Goal: Task Accomplishment & Management: Complete application form

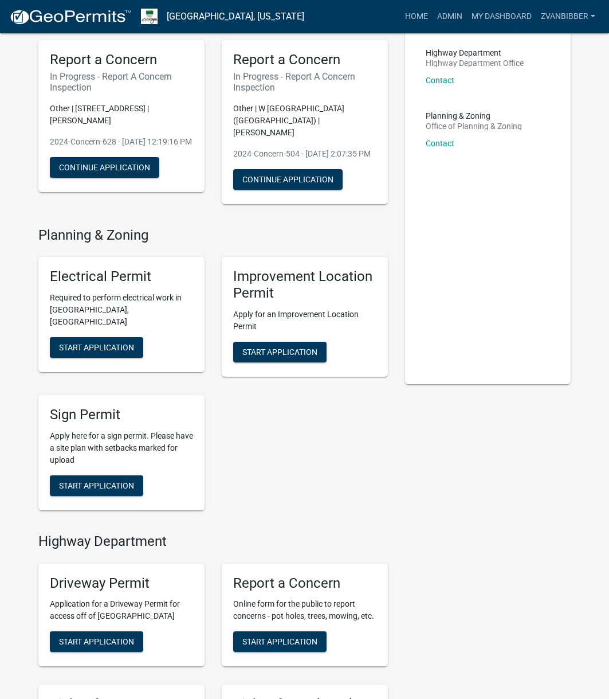
scroll to position [229, 0]
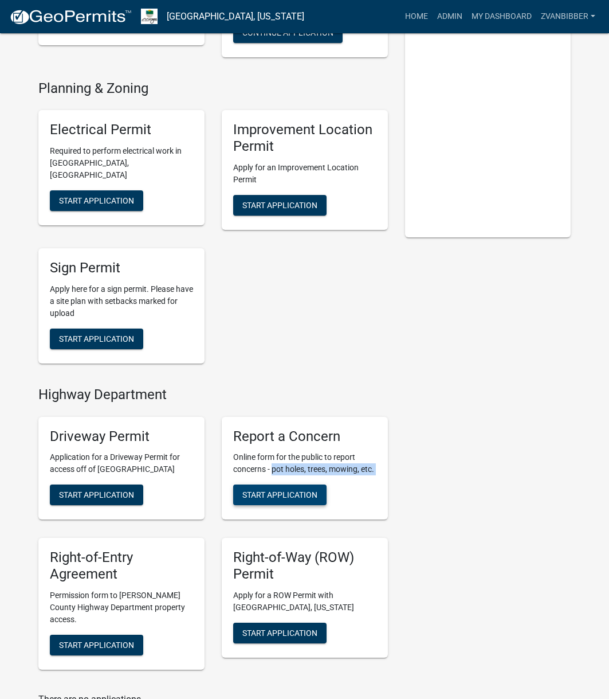
click at [268, 484] on div "Report a Concern Online form for the public to report concerns - pot holes, tre…" at bounding box center [305, 468] width 166 height 103
click at [268, 484] on button "Start Application" at bounding box center [279, 494] width 93 height 21
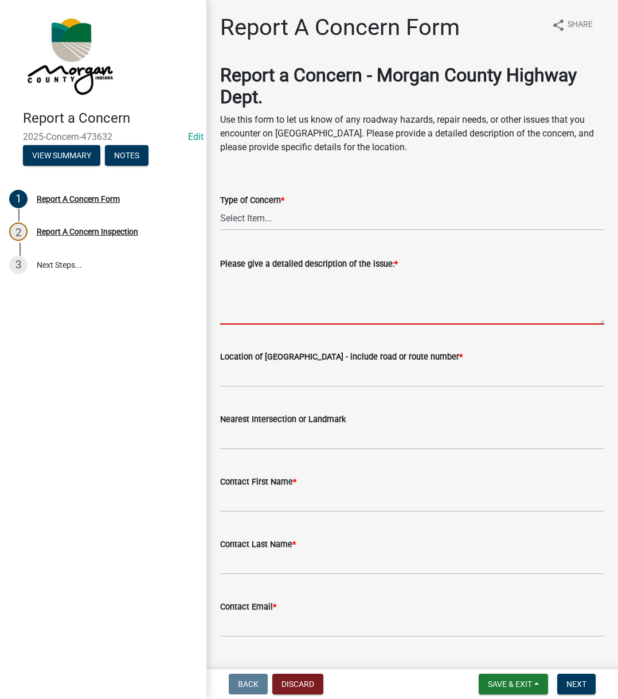
click at [284, 286] on textarea "Please give a detailed description of the issue: *" at bounding box center [412, 298] width 384 height 54
paste textarea "A pipe that goes under the road near 1380 N Letterman is clogged and causing dr…"
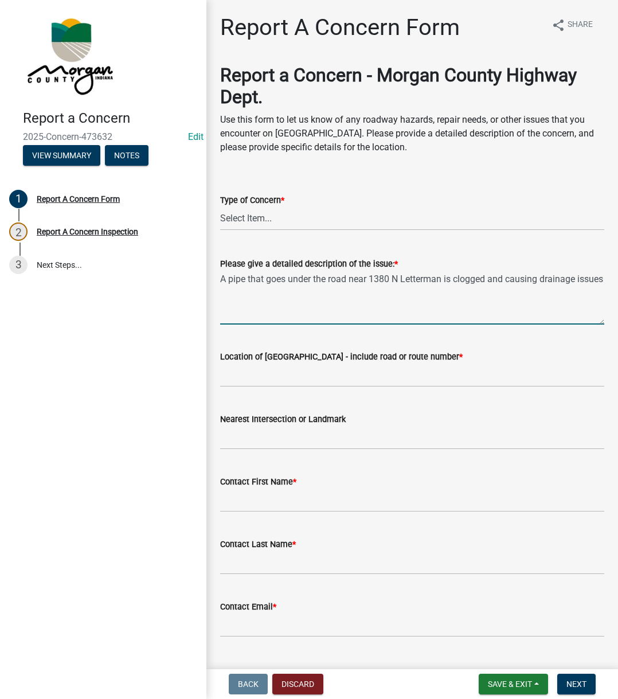
type textarea "A pipe that goes under the road near 1380 N Letterman is clogged and causing dr…"
click at [283, 224] on select "Select Item... Pot Hole Patching Ditch Tree Sign Mowing Culvert Other" at bounding box center [412, 218] width 384 height 23
click at [220, 207] on select "Select Item... Pot Hole Patching Ditch Tree Sign Mowing Culvert Other" at bounding box center [412, 218] width 384 height 23
select select "031fa570-cf9b-4947-8973-1cb5d50c3df7"
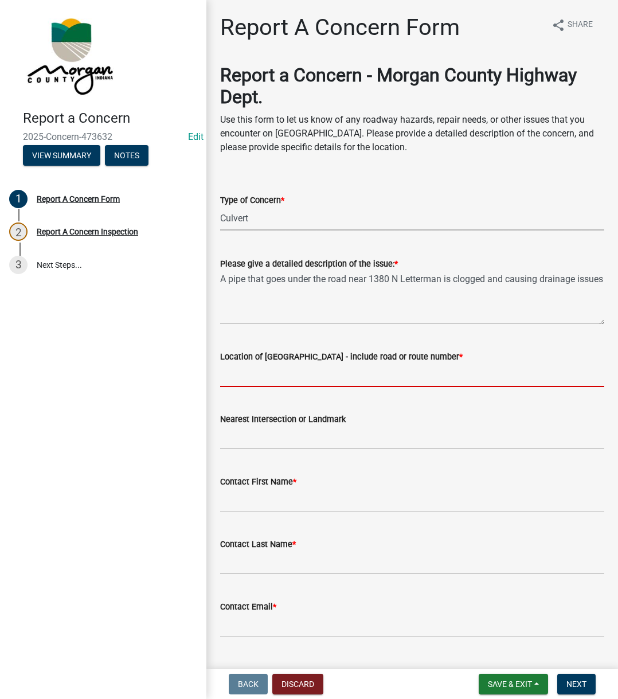
click at [284, 377] on input "Location of Concern - include road or route number *" at bounding box center [412, 374] width 384 height 23
type input "1380 N Letterman"
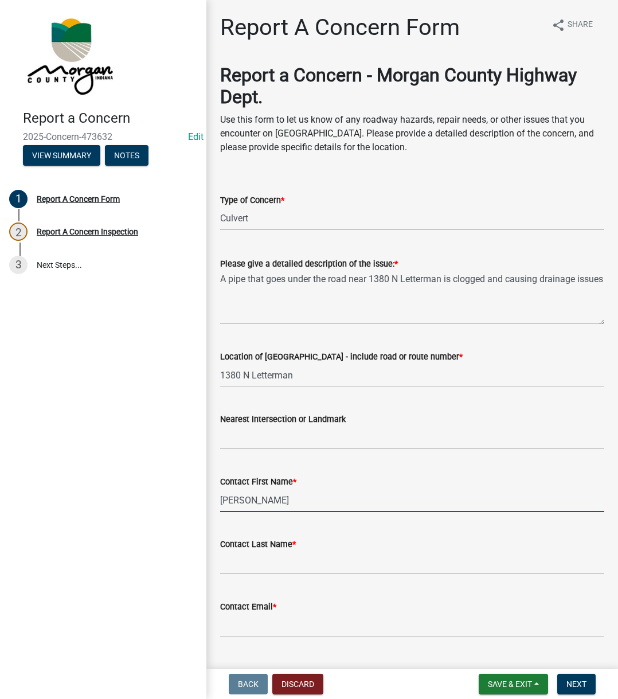
type input "Brian"
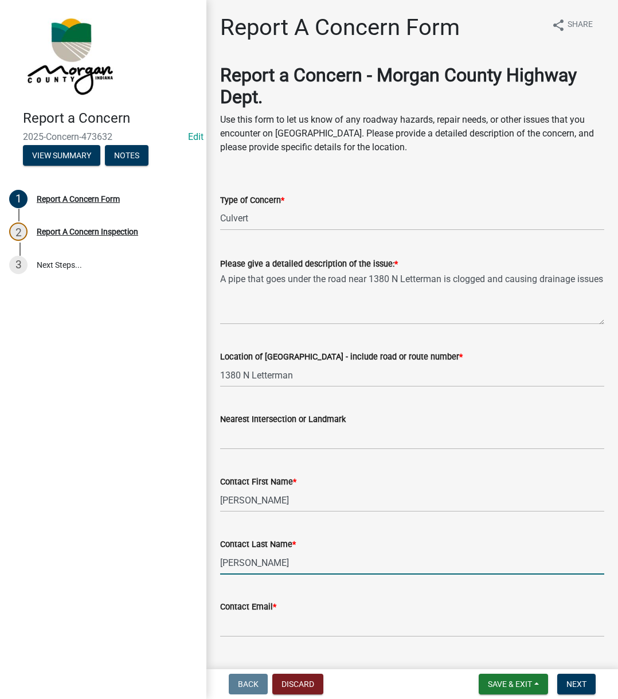
type input "Rolf"
type input "na@na.na"
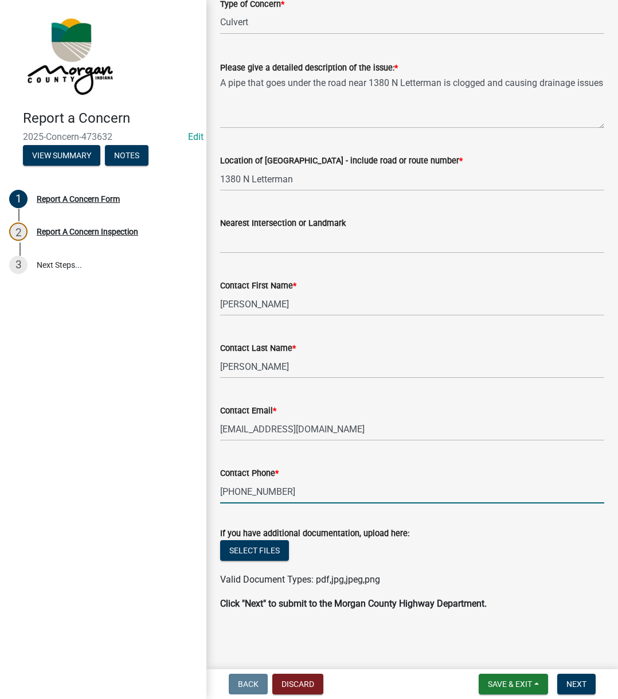
type input "317-771-8625"
click at [569, 693] on button "Next" at bounding box center [576, 683] width 38 height 21
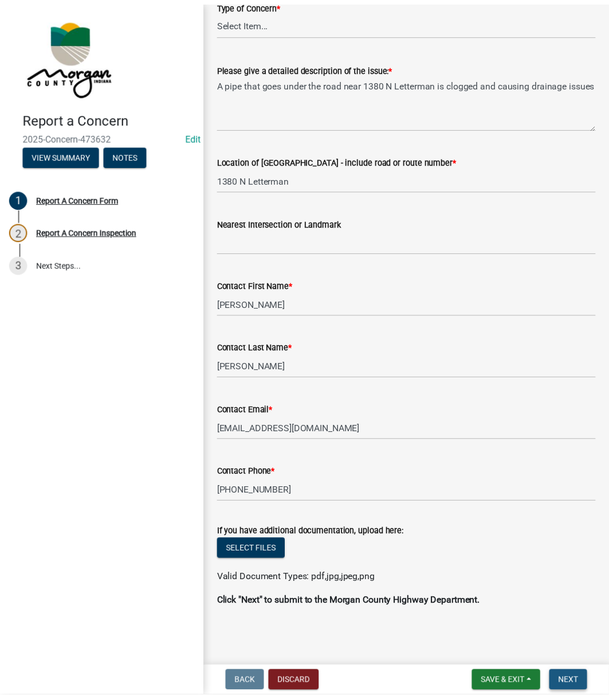
scroll to position [0, 0]
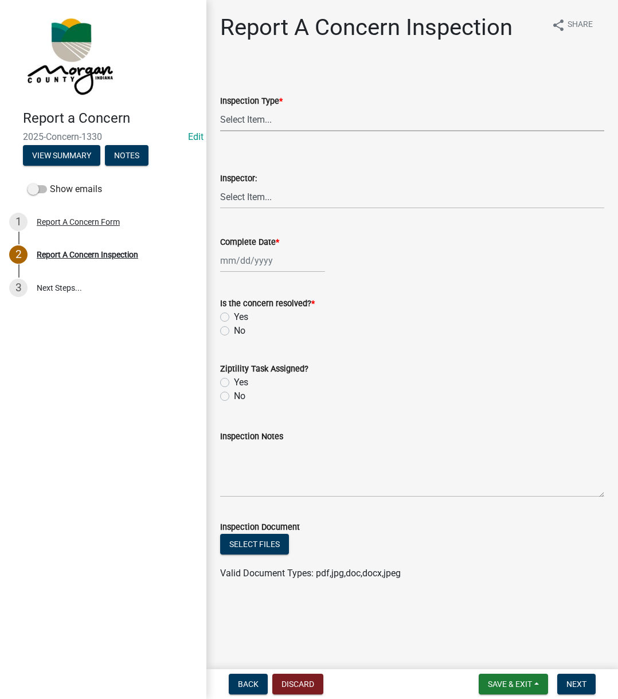
click at [304, 113] on select "Select Item... Pot Hole Patching Ditch Tree Sign Mowing Culvert Other" at bounding box center [412, 119] width 384 height 23
click at [220, 108] on select "Select Item... Pot Hole Patching Ditch Tree Sign Mowing Culvert Other" at bounding box center [412, 119] width 384 height 23
select select "031fa570-cf9b-4947-8973-1cb5d50c3df7"
click at [275, 196] on select "Select Item... Charlie Wilson Justin Schneck Ron Owens John Grenier Eddie Fishe…" at bounding box center [412, 196] width 384 height 23
click at [220, 185] on select "Select Item... Charlie Wilson Justin Schneck Ron Owens John Grenier Eddie Fishe…" at bounding box center [412, 196] width 384 height 23
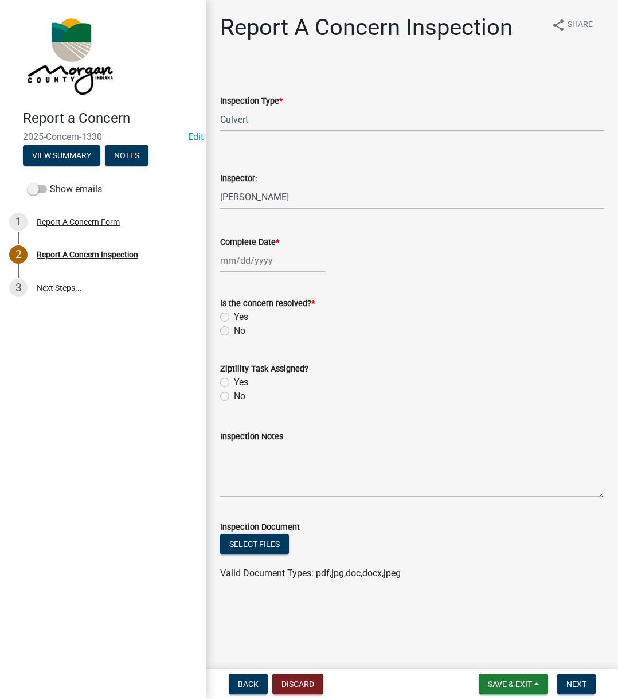
select select "742eb044-fc58-4034-b35e-1550e746fcda"
select select "9"
select select "2025"
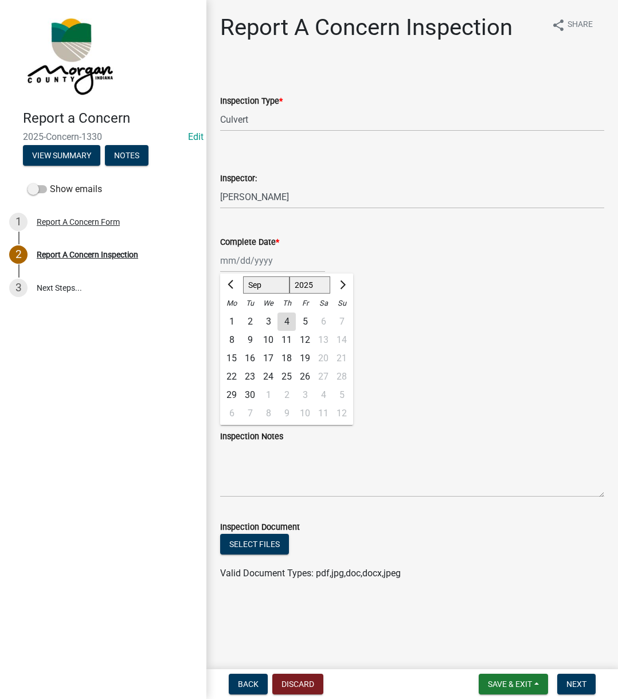
click at [252, 257] on div "Jan Feb Mar Apr May Jun Jul Aug Sep Oct Nov Dec 1525 1526 1527 1528 1529 1530 1…" at bounding box center [272, 260] width 105 height 23
click at [283, 323] on div "4" at bounding box center [286, 321] width 18 height 18
type input "[DATE]"
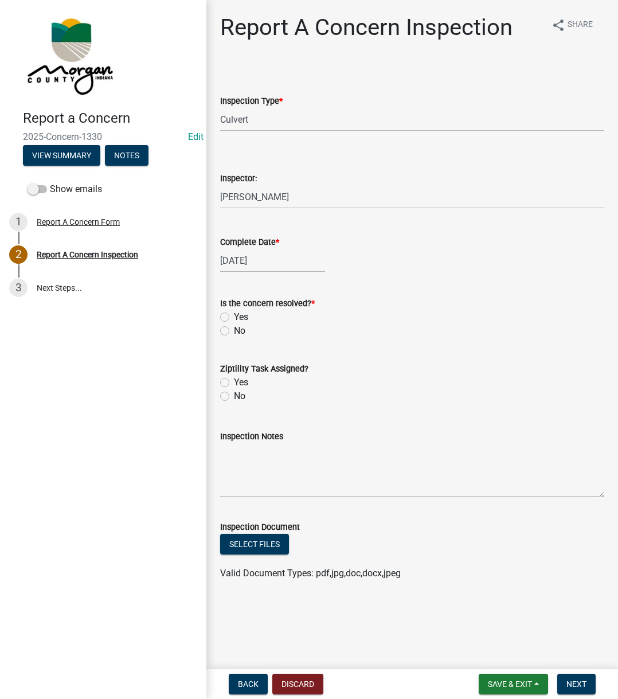
click at [217, 319] on div "Is the concern resolved? * Yes No" at bounding box center [411, 310] width 401 height 55
click at [234, 319] on label "Yes" at bounding box center [241, 317] width 14 height 14
click at [234, 318] on input "Yes" at bounding box center [237, 313] width 7 height 7
radio input "true"
click at [219, 387] on div "Ziptility Task Assigned? Yes No" at bounding box center [411, 375] width 401 height 55
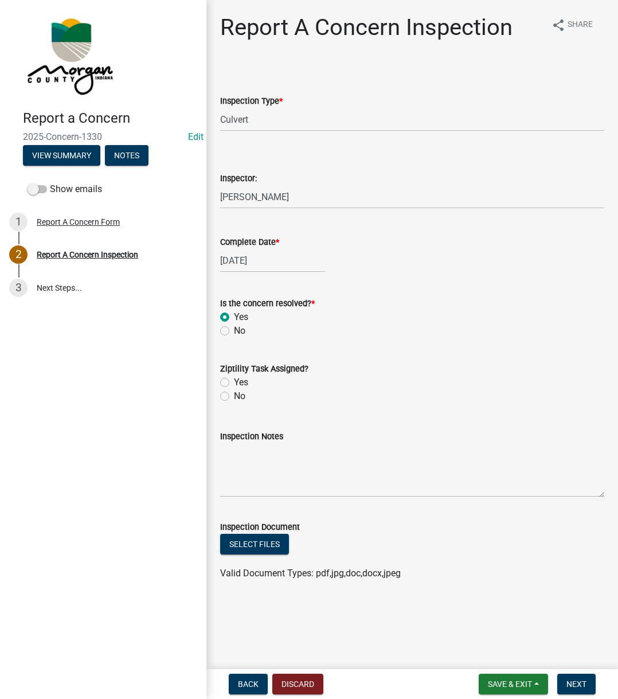
click at [234, 383] on label "Yes" at bounding box center [241, 382] width 14 height 14
click at [234, 383] on input "Yes" at bounding box center [237, 378] width 7 height 7
radio input "true"
click at [268, 460] on textarea "Inspection Notes" at bounding box center [412, 470] width 384 height 54
type textarea "Sent to D2"
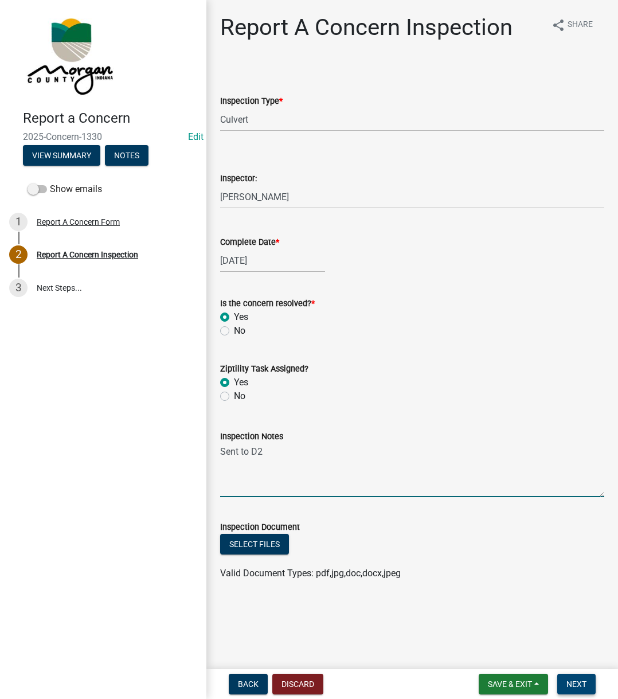
click at [579, 688] on span "Next" at bounding box center [576, 683] width 20 height 9
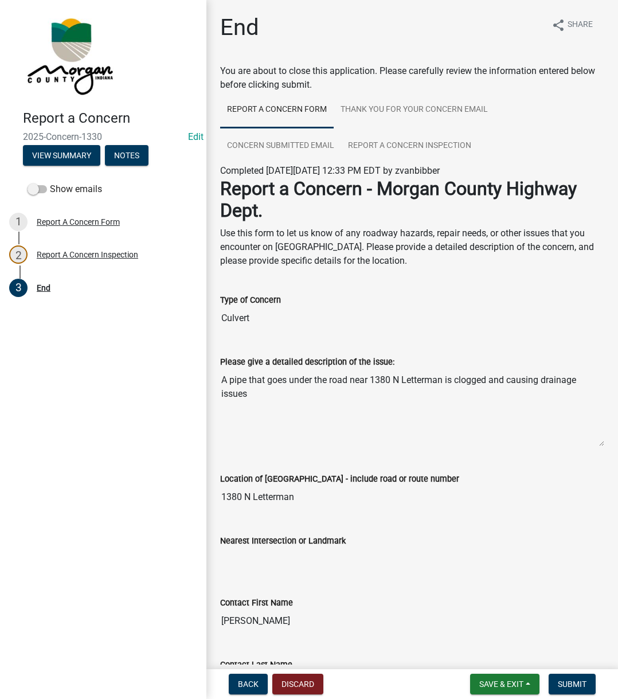
click at [351, 418] on textarea "A pipe that goes under the road near 1380 N Letterman is clogged and causing dr…" at bounding box center [412, 408] width 384 height 78
click at [228, 319] on input "Culvert" at bounding box center [412, 318] width 384 height 23
click at [234, 315] on input "Culvert" at bounding box center [412, 318] width 384 height 23
drag, startPoint x: 234, startPoint y: 315, endPoint x: 248, endPoint y: 409, distance: 95.6
click at [248, 409] on wm-data-entity-view-list "Report a Concern - Morgan County Highway Dept. Use this form to let us know of …" at bounding box center [412, 530] width 384 height 704
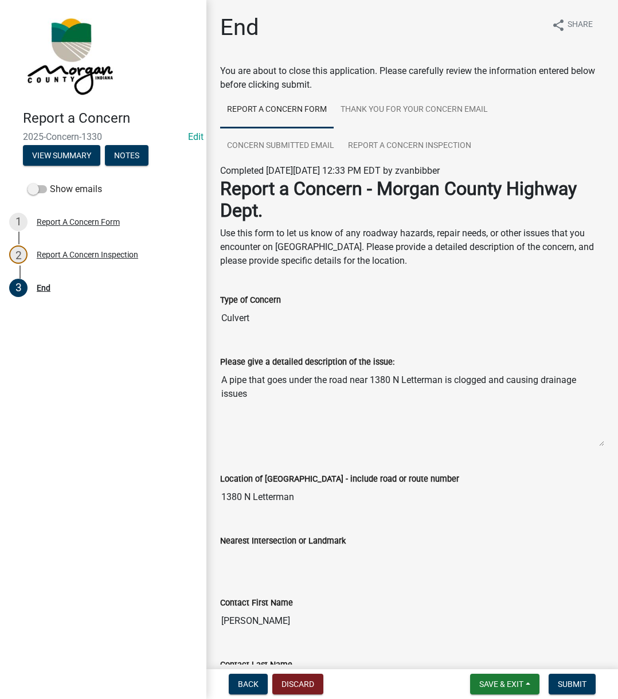
click at [248, 409] on textarea "A pipe that goes under the road near 1380 N Letterman is clogged and causing dr…" at bounding box center [412, 408] width 384 height 78
click at [226, 296] on label "Type of Concern" at bounding box center [250, 300] width 61 height 8
click at [226, 307] on input "Culvert" at bounding box center [412, 318] width 384 height 23
drag, startPoint x: 226, startPoint y: 296, endPoint x: 253, endPoint y: 318, distance: 35.1
click at [253, 318] on div "Type of Concern Culvert" at bounding box center [412, 303] width 384 height 53
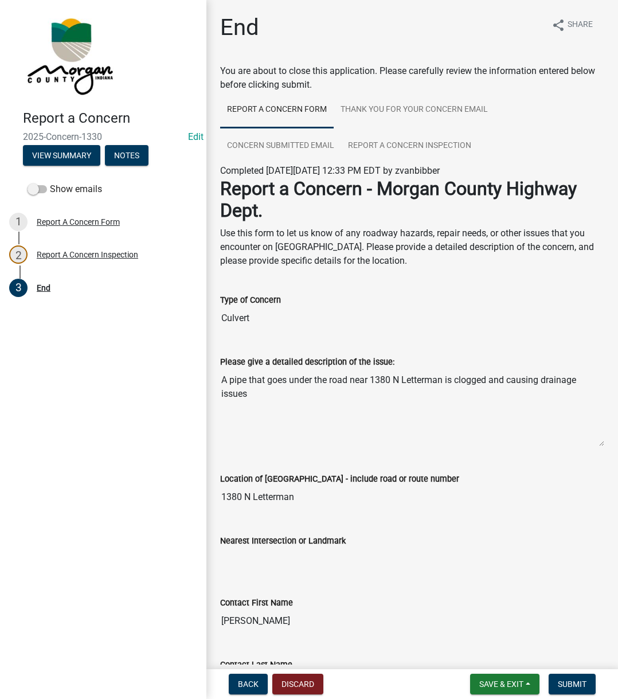
click at [253, 318] on input "Culvert" at bounding box center [412, 318] width 384 height 23
click at [574, 670] on nav "Back Discard Save & Exit Save Save & Exit Submit" at bounding box center [411, 684] width 411 height 30
click at [573, 669] on wm-app "Report a Concern 2025-Concern-1330 Edit View Summary Notes Show emails 1 Report…" at bounding box center [309, 349] width 618 height 699
click at [573, 676] on button "Submit" at bounding box center [571, 683] width 47 height 21
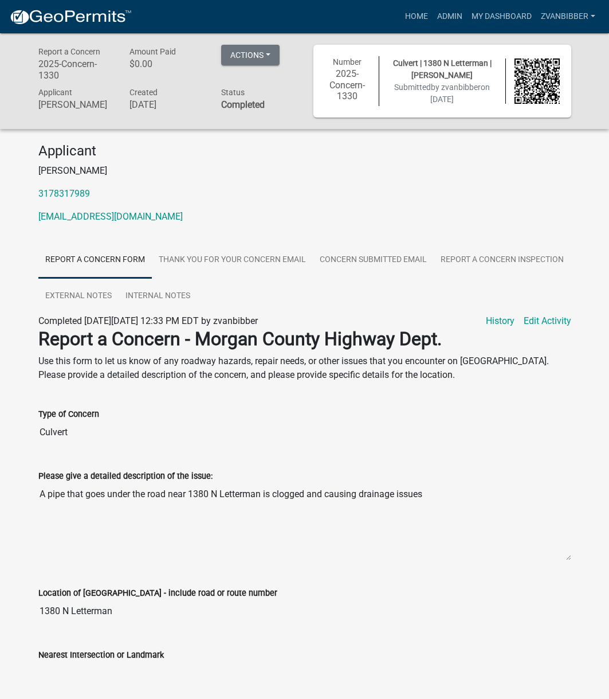
click at [169, 438] on input "Culvert" at bounding box center [304, 432] width 533 height 23
drag, startPoint x: 113, startPoint y: 518, endPoint x: 116, endPoint y: 527, distance: 9.1
click at [112, 520] on textarea "A pipe that goes under the road near 1380 N Letterman is clogged and causing dr…" at bounding box center [304, 522] width 533 height 78
click at [113, 453] on div "Type of Concern Culvert" at bounding box center [305, 422] width 550 height 62
click at [107, 464] on div "Please give a detailed description of the issue: A pipe that goes under the roa…" at bounding box center [304, 507] width 533 height 108
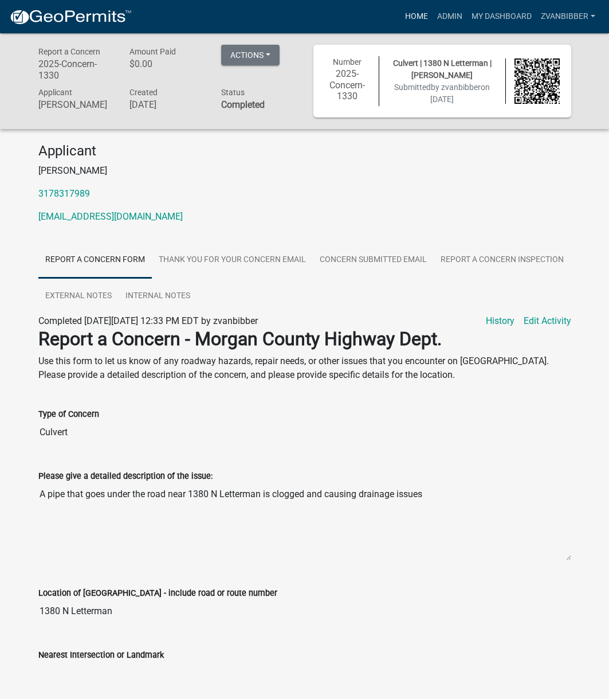
click at [418, 18] on link "Home" at bounding box center [417, 17] width 32 height 22
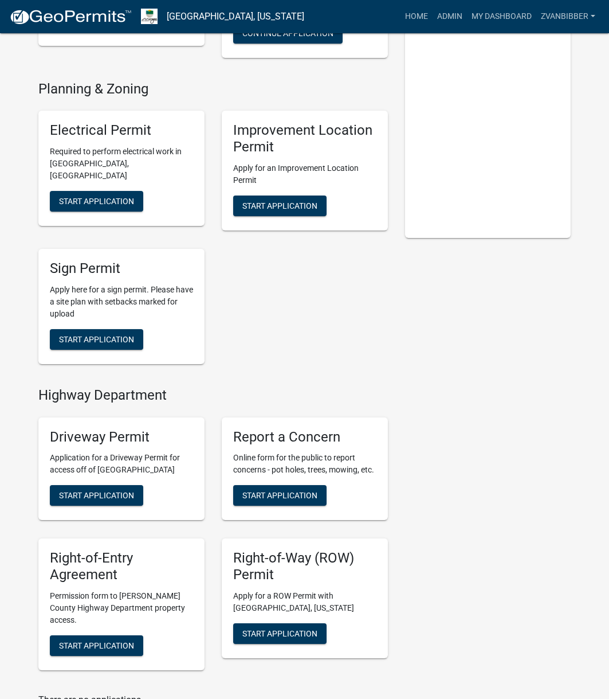
scroll to position [229, 0]
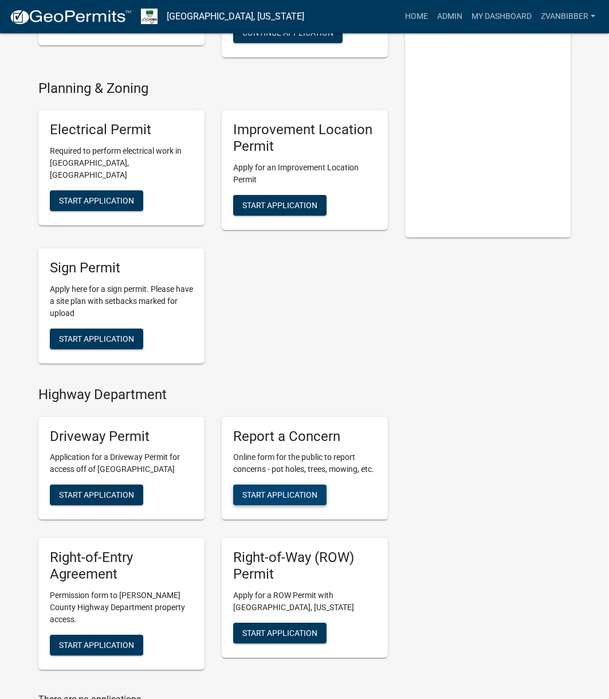
click at [319, 497] on button "Start Application" at bounding box center [279, 494] width 93 height 21
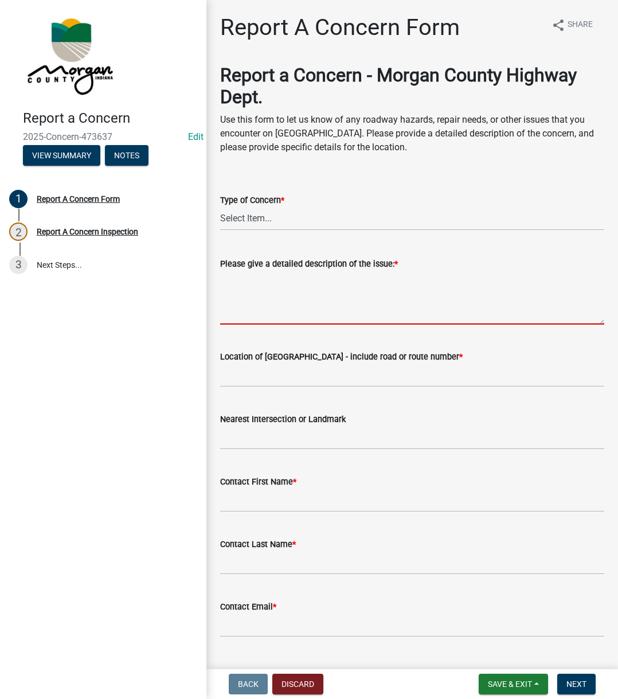
click at [318, 311] on textarea "Please give a detailed description of the issue: *" at bounding box center [412, 298] width 384 height 54
paste textarea "Reported large dropoffs on the edge of the road on both S curves (one north and…"
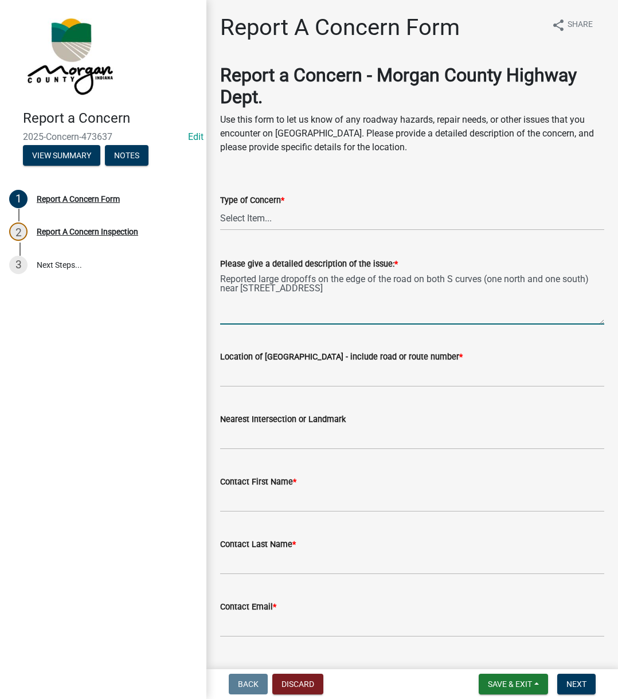
type textarea "Reported large dropoffs on the edge of the road on both S curves (one north and…"
click at [291, 219] on select "Select Item... Pot Hole Patching Ditch Tree Sign Mowing Culvert Other" at bounding box center [412, 218] width 384 height 23
click at [220, 207] on select "Select Item... Pot Hole Patching Ditch Tree Sign Mowing Culvert Other" at bounding box center [412, 218] width 384 height 23
select select "3582e9dc-d8cd-4526-a2d9-157cc62522fd"
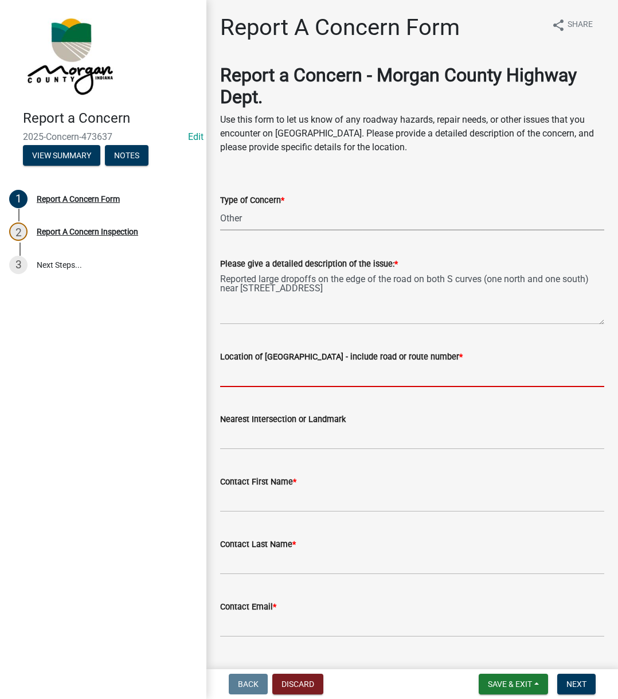
click at [294, 383] on input "Location of Concern - include road or route number *" at bounding box center [412, 374] width 384 height 23
type input "1380 N Letterman"
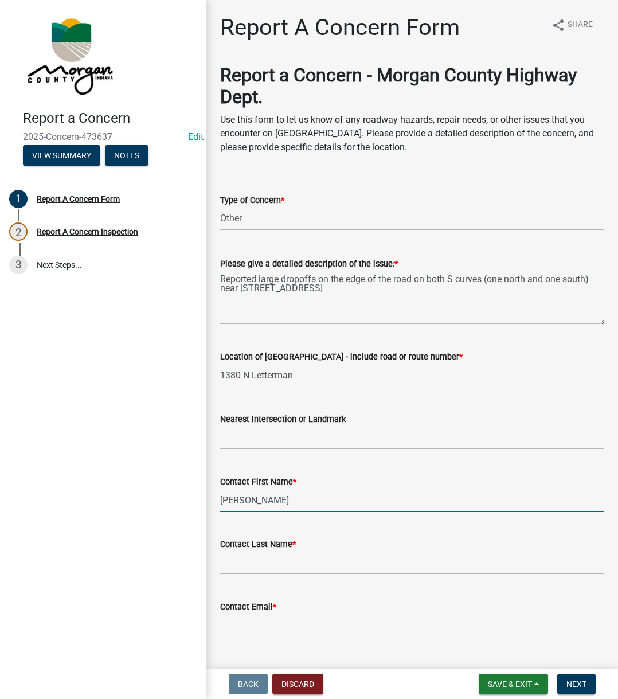
type input "Brian"
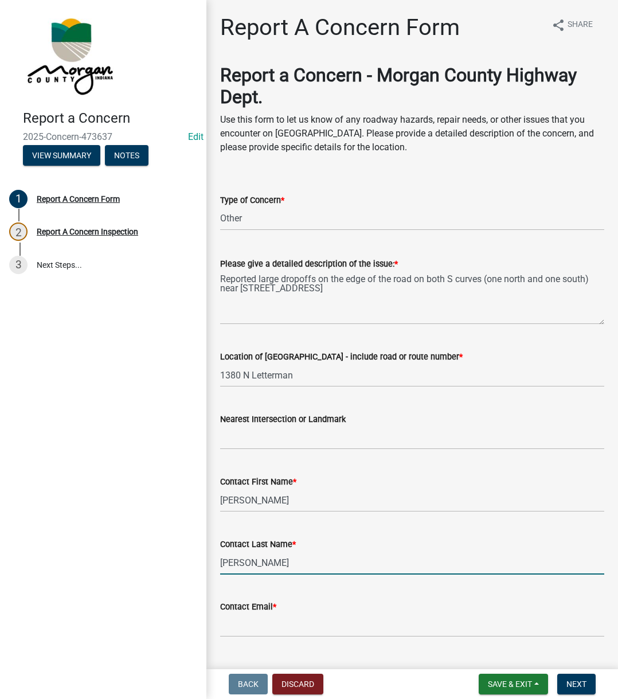
type input "Rolf"
type input "na@na.na"
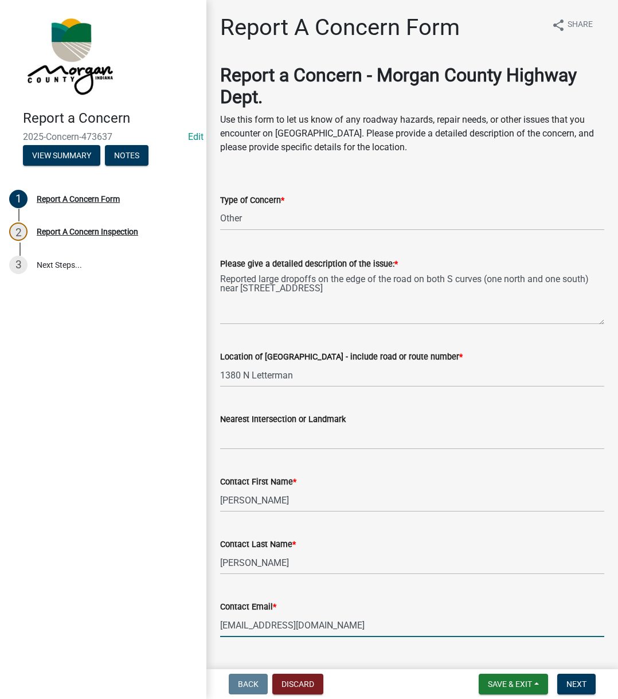
scroll to position [196, 0]
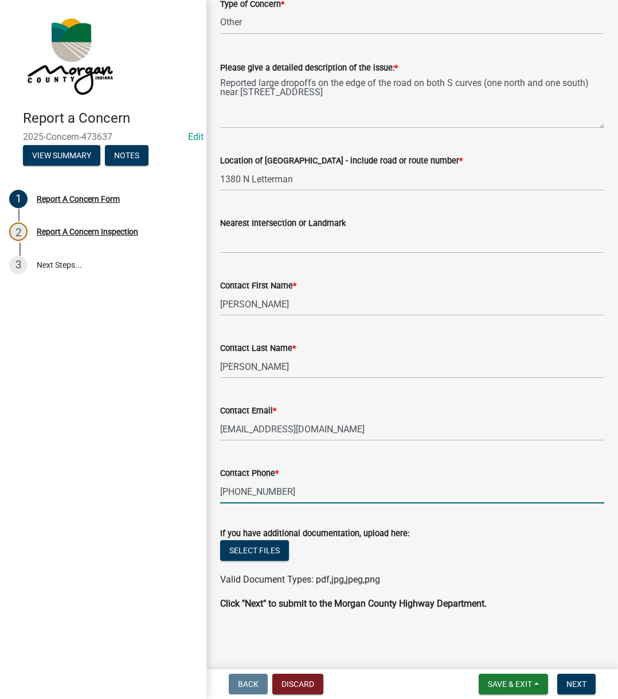
type input "317-771-8625"
click at [567, 681] on span "Next" at bounding box center [576, 683] width 20 height 9
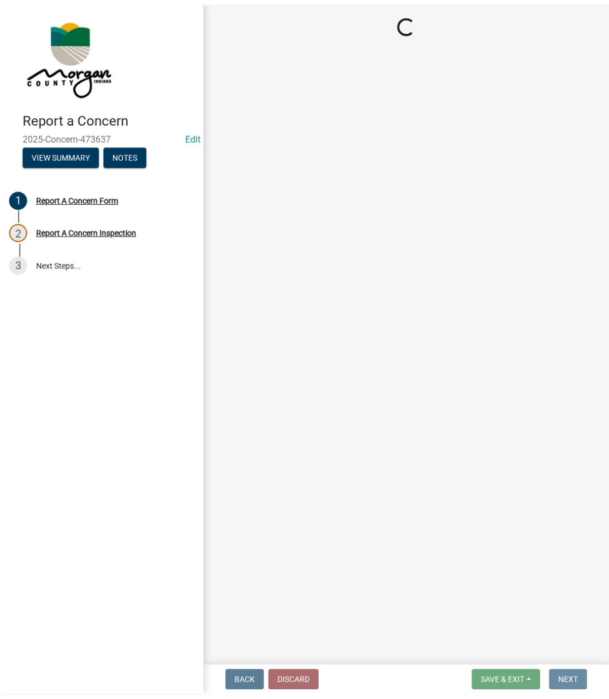
scroll to position [0, 0]
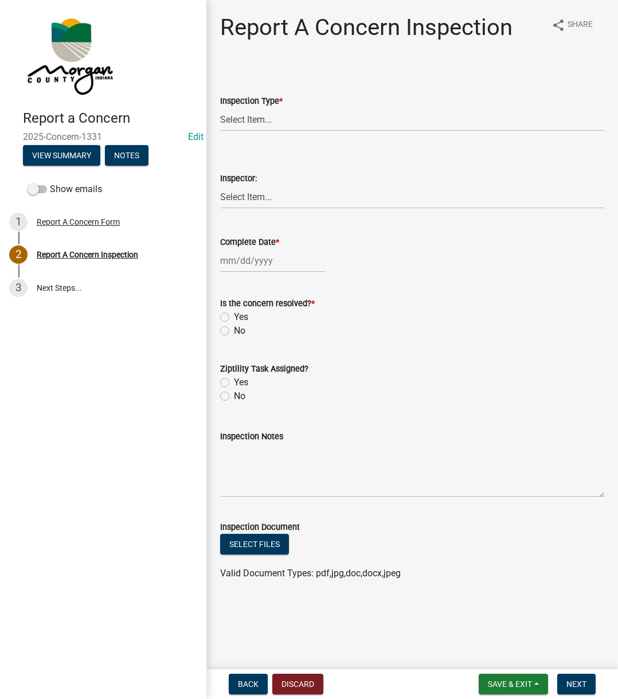
click at [261, 105] on label "Inspection Type *" at bounding box center [251, 101] width 62 height 8
click at [261, 108] on select "Select Item... Pot Hole Patching Ditch Tree Sign Mowing Culvert Other" at bounding box center [412, 119] width 384 height 23
click at [257, 112] on select "Select Item... Pot Hole Patching Ditch Tree Sign Mowing Culvert Other" at bounding box center [412, 119] width 384 height 23
click at [220, 108] on select "Select Item... Pot Hole Patching Ditch Tree Sign Mowing Culvert Other" at bounding box center [412, 119] width 384 height 23
select select "3582e9dc-d8cd-4526-a2d9-157cc62522fd"
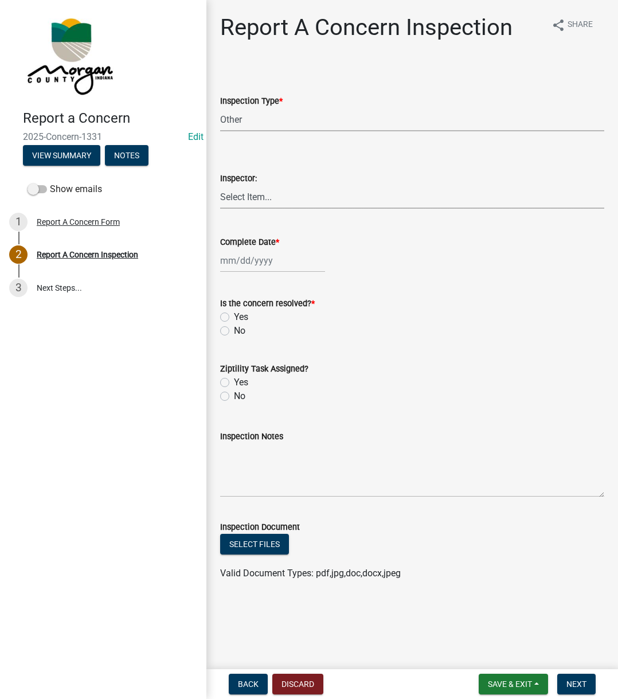
click at [272, 201] on select "Select Item... Charlie Wilson Justin Schneck Ron Owens John Grenier Eddie Fishe…" at bounding box center [412, 196] width 384 height 23
click at [220, 185] on select "Select Item... Charlie Wilson Justin Schneck Ron Owens John Grenier Eddie Fishe…" at bounding box center [412, 196] width 384 height 23
select select "742eb044-fc58-4034-b35e-1550e746fcda"
click at [277, 266] on div at bounding box center [272, 260] width 105 height 23
select select "9"
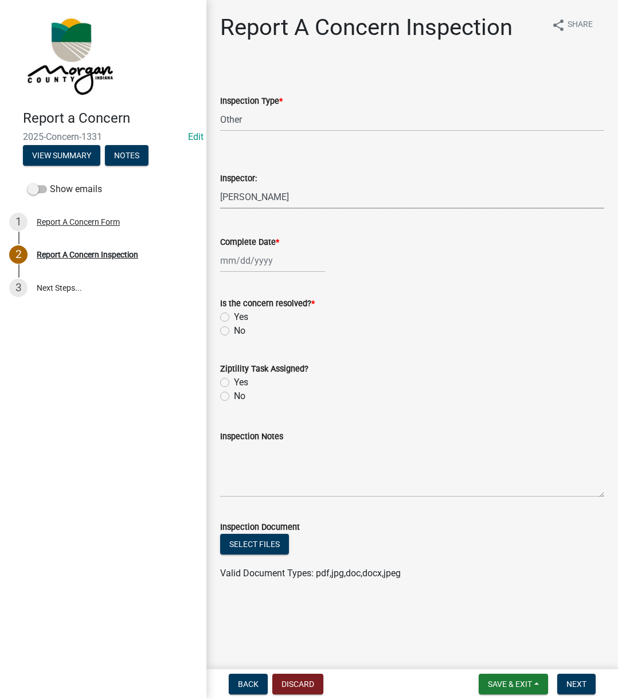
select select "2025"
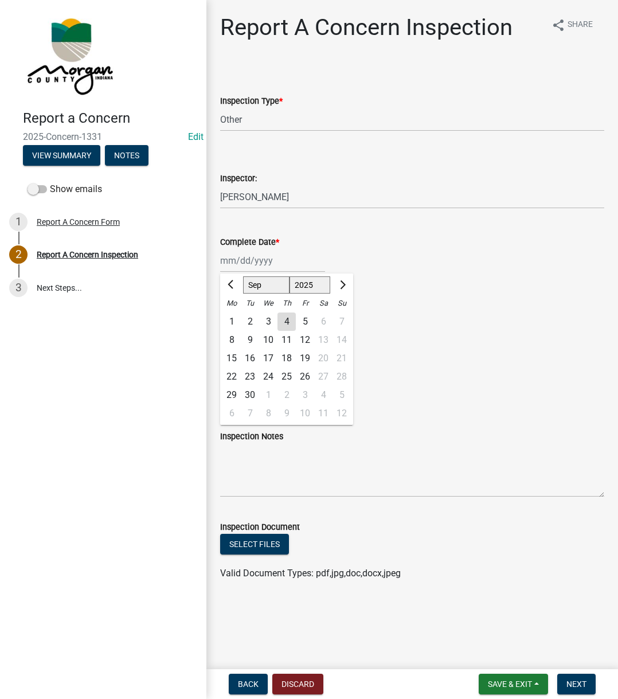
click at [293, 324] on div "4" at bounding box center [286, 321] width 18 height 18
type input "[DATE]"
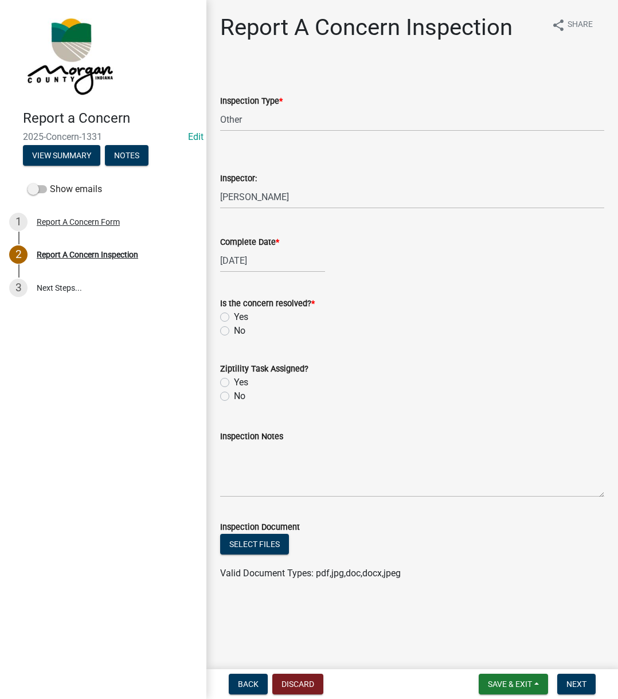
click at [234, 320] on label "Yes" at bounding box center [241, 317] width 14 height 14
click at [234, 318] on input "Yes" at bounding box center [237, 313] width 7 height 7
radio input "true"
click at [234, 385] on label "Yes" at bounding box center [241, 382] width 14 height 14
click at [234, 383] on input "Yes" at bounding box center [237, 378] width 7 height 7
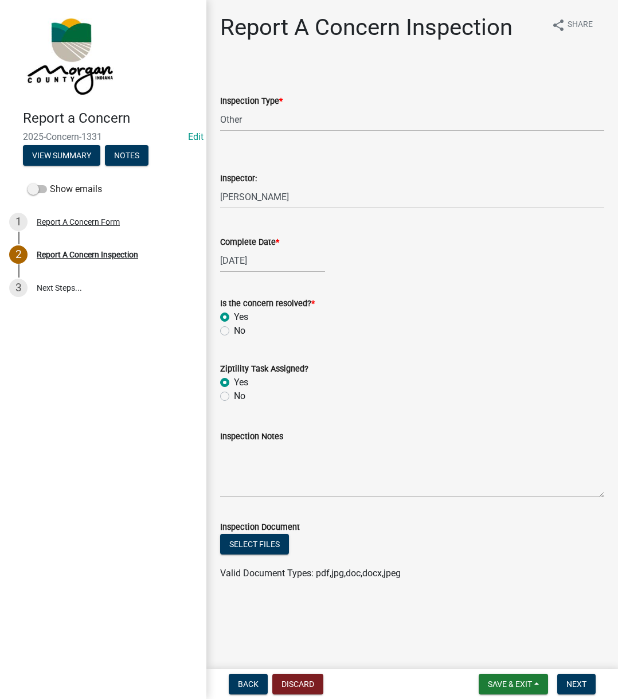
radio input "true"
click at [266, 469] on textarea "Inspection Notes" at bounding box center [412, 470] width 384 height 54
type textarea "Sent to D2"
click at [571, 688] on span "Next" at bounding box center [576, 683] width 20 height 9
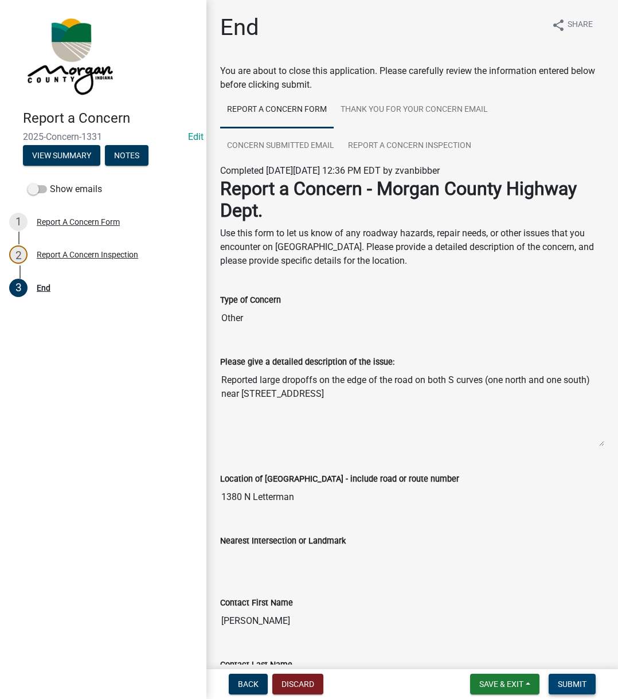
click at [571, 688] on span "Submit" at bounding box center [572, 683] width 29 height 9
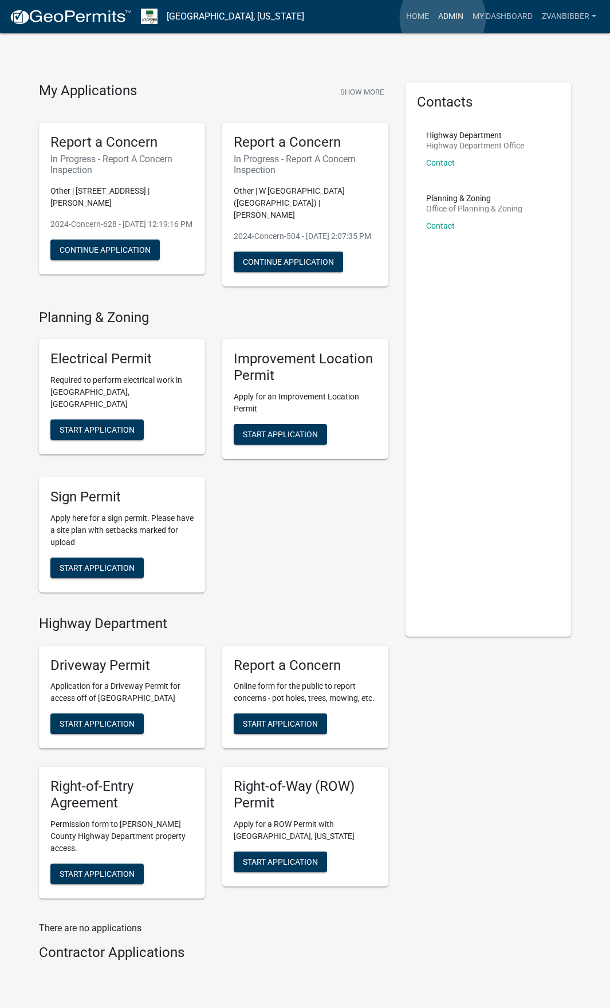
click at [443, 18] on link "Admin" at bounding box center [451, 17] width 34 height 22
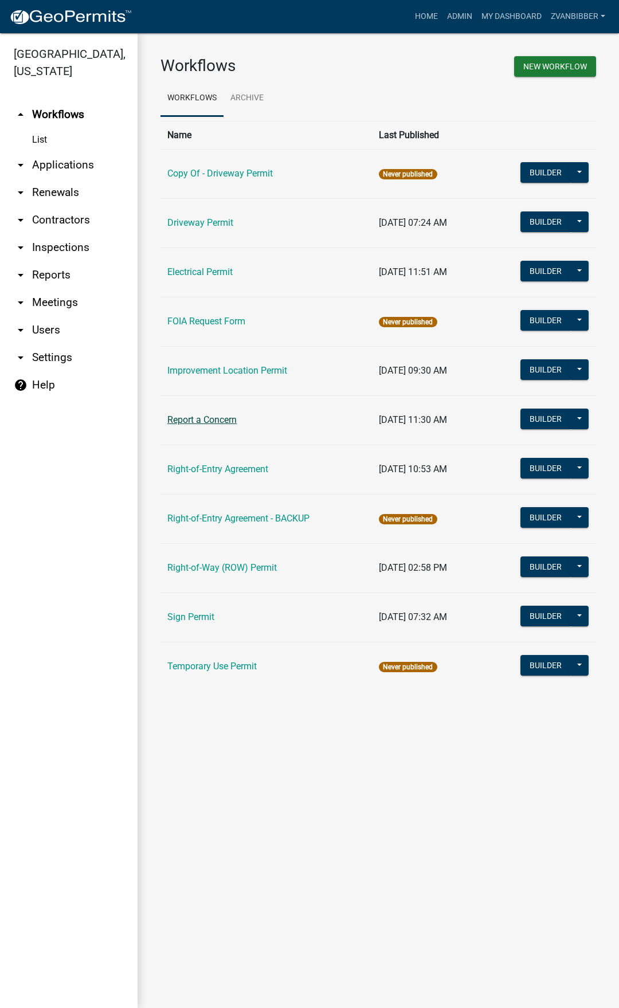
click at [203, 421] on link "Report a Concern" at bounding box center [201, 419] width 69 height 11
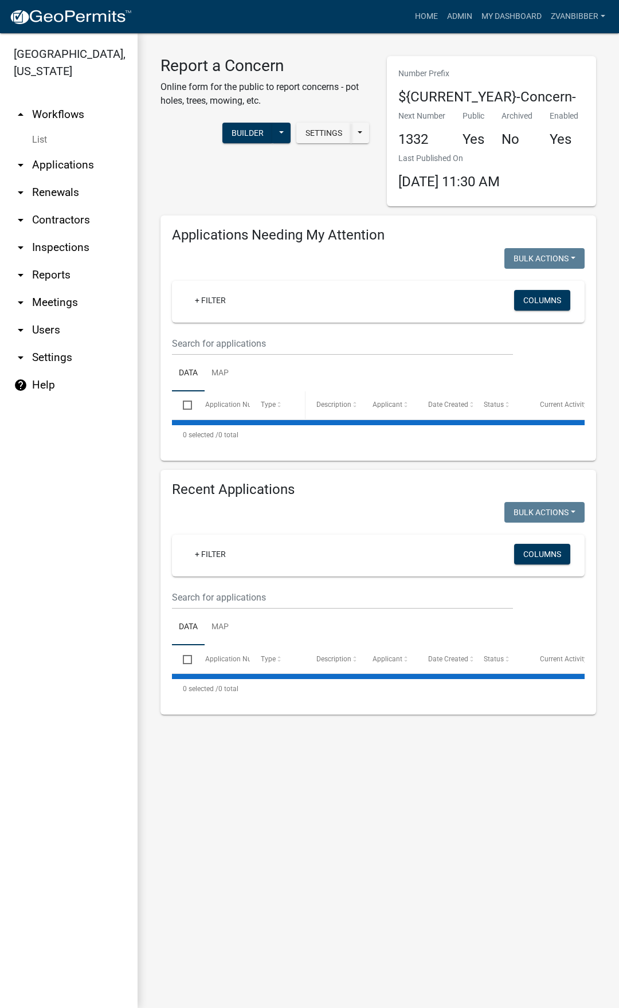
select select "1: 25"
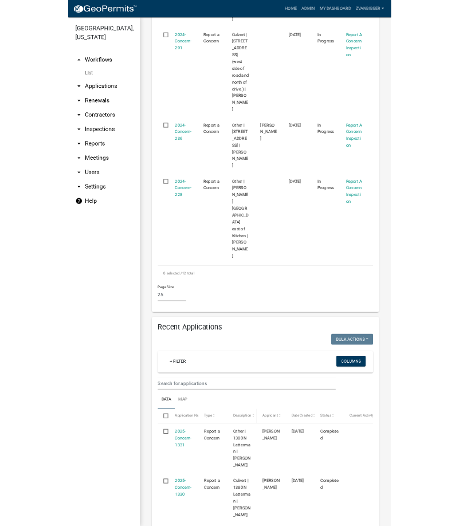
scroll to position [1777, 0]
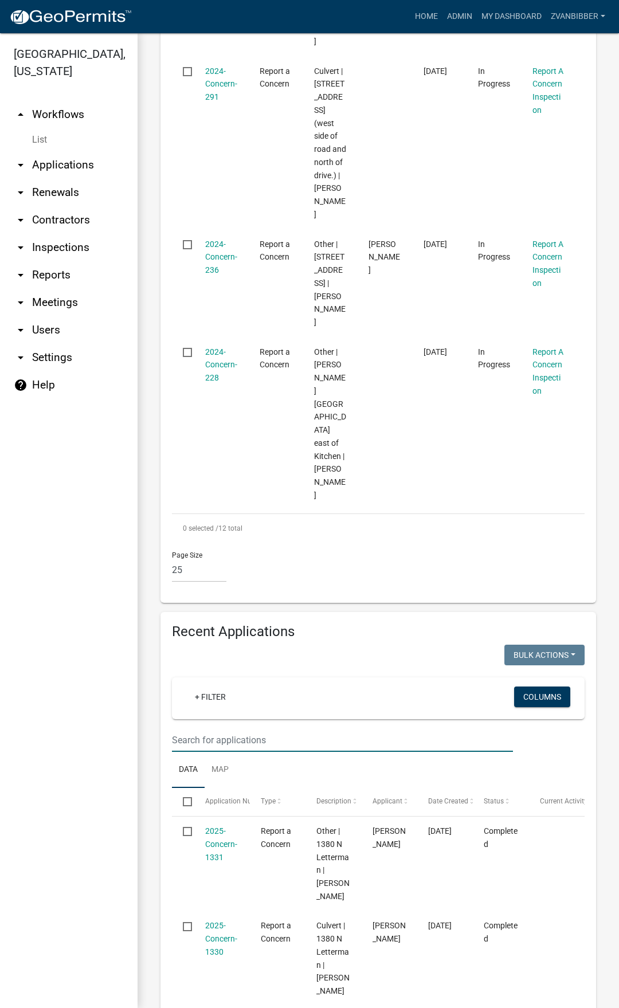
click at [292, 728] on input "text" at bounding box center [342, 739] width 341 height 23
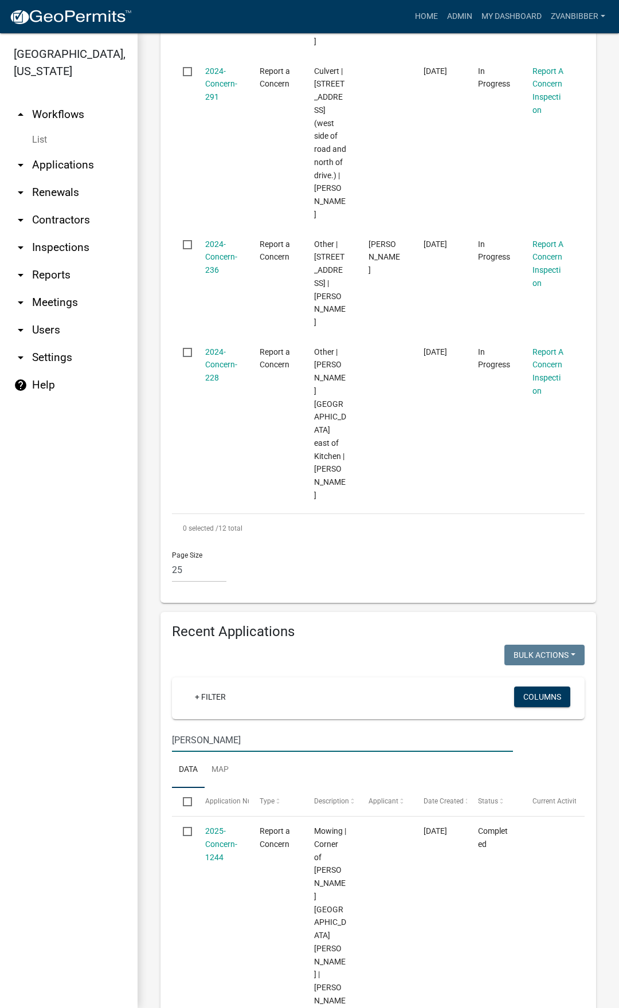
type input "[PERSON_NAME]"
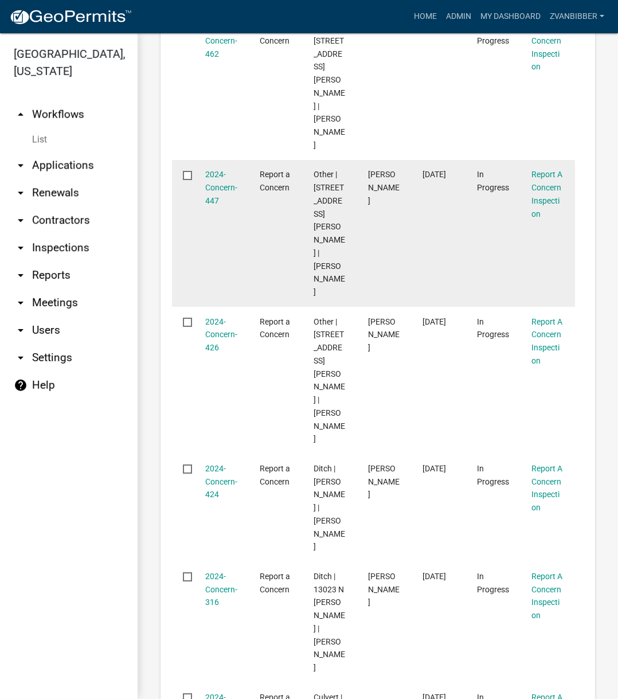
scroll to position [1047, 0]
